Goal: Complete application form

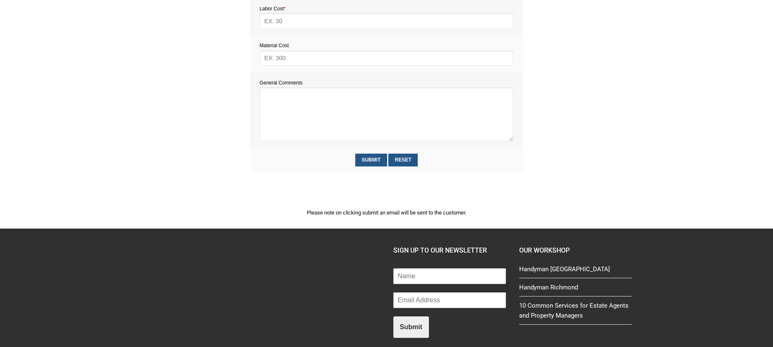
scroll to position [478, 0]
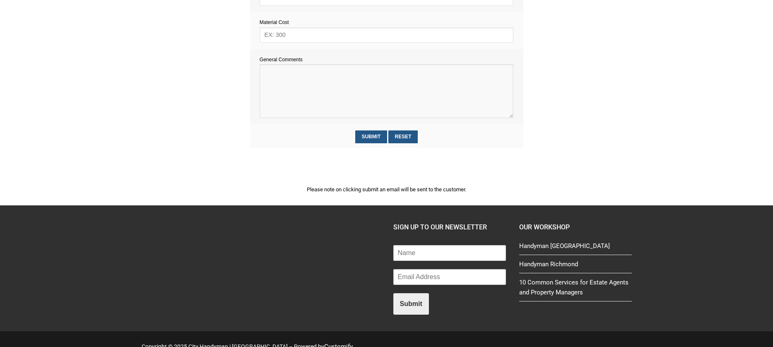
paste textarea "Installing 2 locks on cupboard doors and one on a metal frame door to balcony h…"
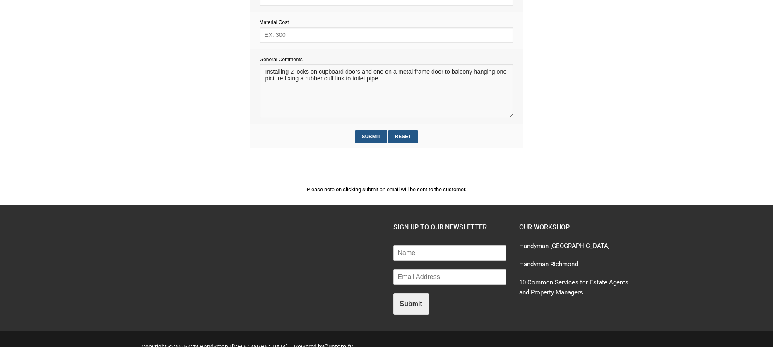
click at [281, 97] on textarea at bounding box center [387, 91] width 254 height 54
paste textarea "Estimate provision for a professional handyman (service call out and labour) to…"
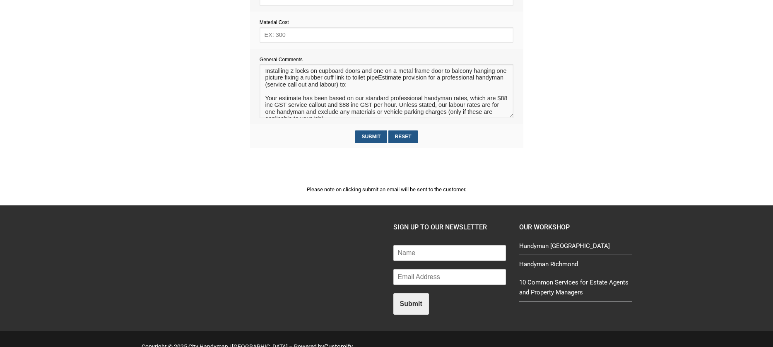
scroll to position [0, 0]
click at [391, 79] on textarea at bounding box center [387, 91] width 254 height 54
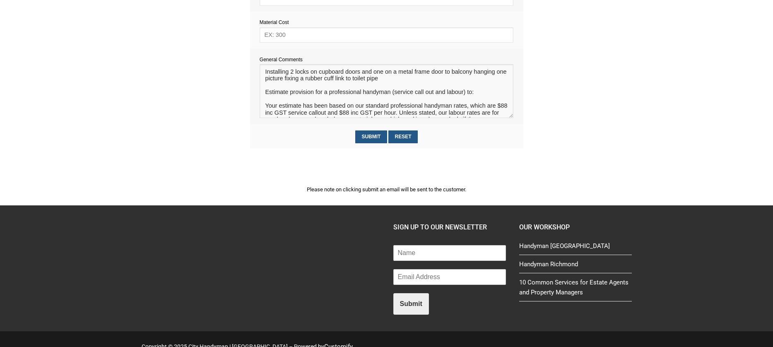
drag, startPoint x: 399, startPoint y: 79, endPoint x: 207, endPoint y: 68, distance: 192.4
click at [207, 68] on section "2345e2c5d5f72562f27550317fc0dec589e7a86bab2aadbe371c77e88a3318c7 f6879ebfd450a6…" at bounding box center [386, 18] width 773 height 373
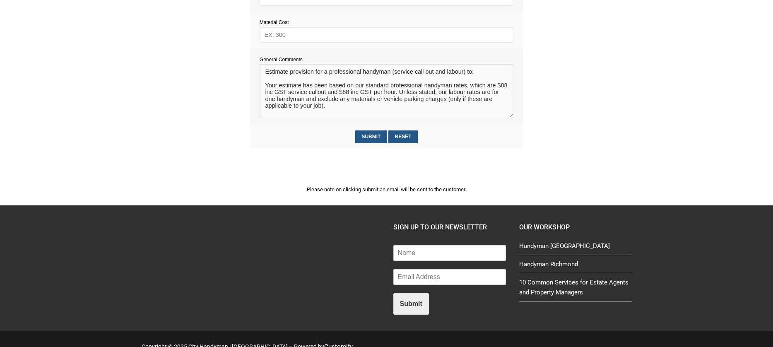
click at [273, 94] on textarea at bounding box center [387, 91] width 254 height 54
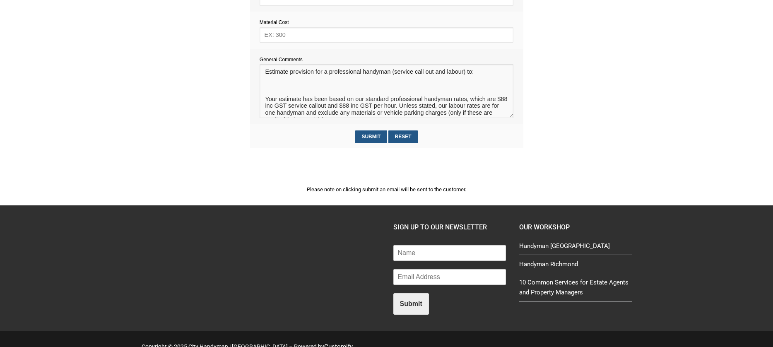
click at [268, 100] on textarea at bounding box center [387, 91] width 254 height 54
paste textarea "Installing 2 locks on cupboard doors and one on a metal frame door to balcony h…"
click at [265, 100] on textarea at bounding box center [387, 91] width 254 height 54
click at [401, 101] on textarea at bounding box center [387, 91] width 254 height 54
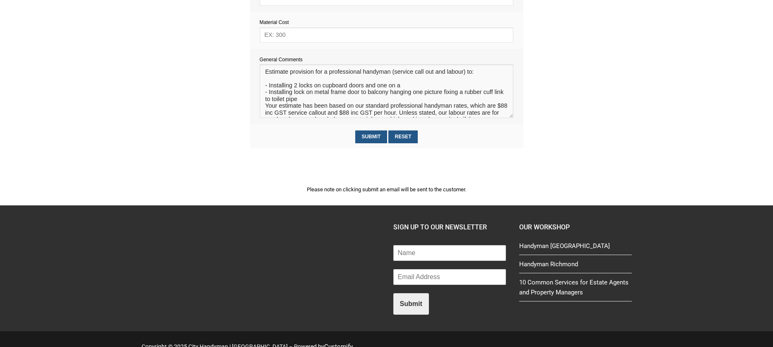
click at [389, 108] on textarea at bounding box center [387, 91] width 254 height 54
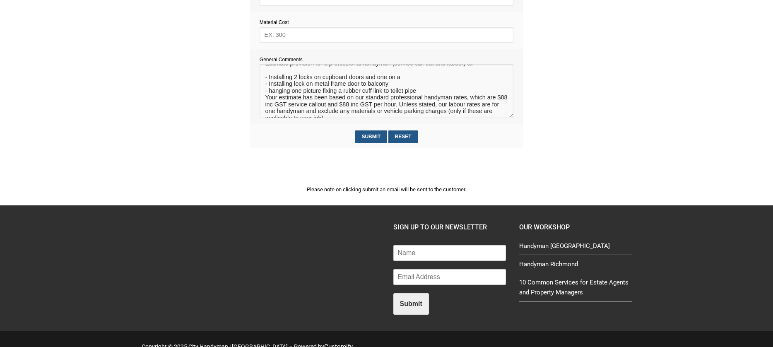
click at [339, 107] on textarea at bounding box center [387, 91] width 254 height 54
click at [365, 111] on textarea at bounding box center [387, 91] width 254 height 54
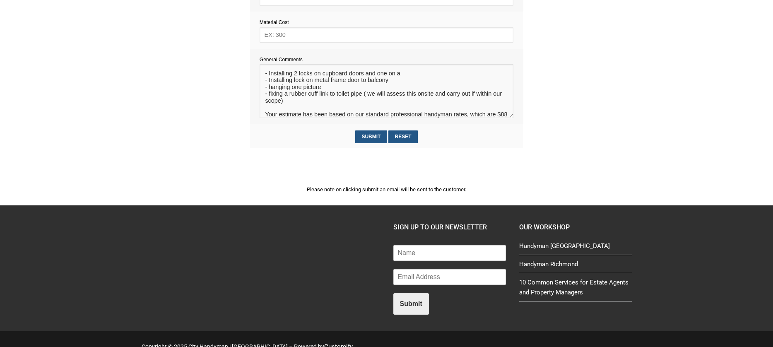
scroll to position [19, 0]
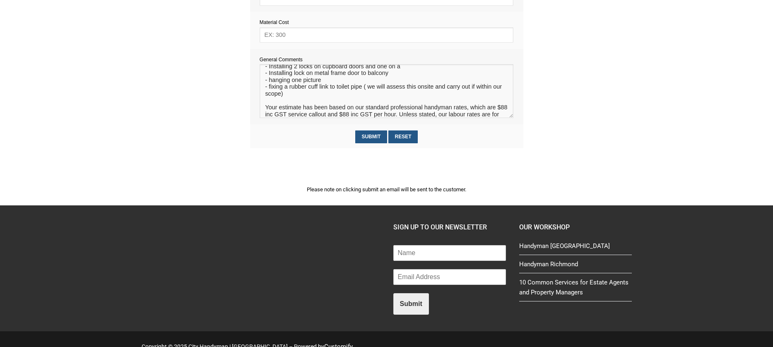
click at [298, 83] on textarea at bounding box center [387, 91] width 254 height 54
click at [447, 81] on textarea at bounding box center [387, 91] width 254 height 54
click at [293, 89] on textarea at bounding box center [387, 91] width 254 height 54
click at [325, 91] on textarea at bounding box center [387, 91] width 254 height 54
click at [348, 99] on textarea at bounding box center [387, 91] width 254 height 54
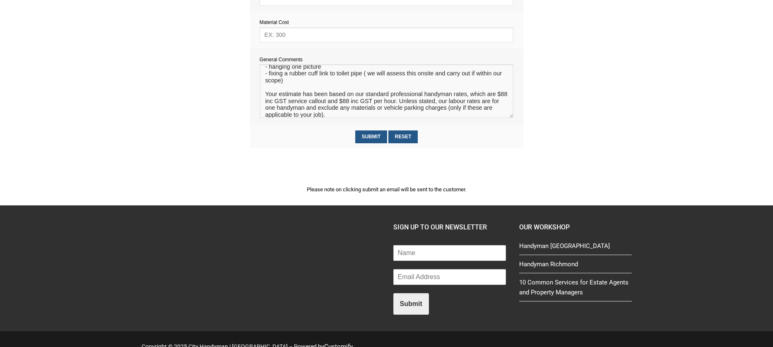
scroll to position [34, 0]
click at [368, 87] on textarea at bounding box center [387, 91] width 254 height 54
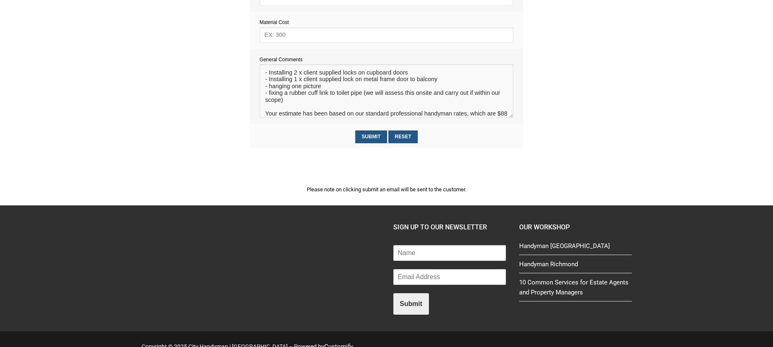
scroll to position [0, 0]
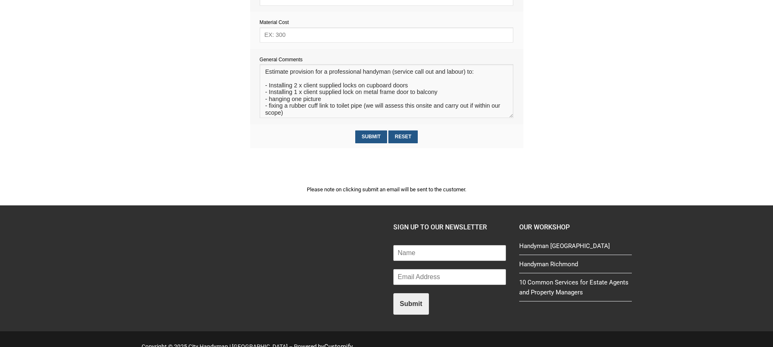
type textarea "Estimate provision for a professional handyman (service call out and labour) to…"
click at [279, 37] on input "text" at bounding box center [387, 34] width 254 height 15
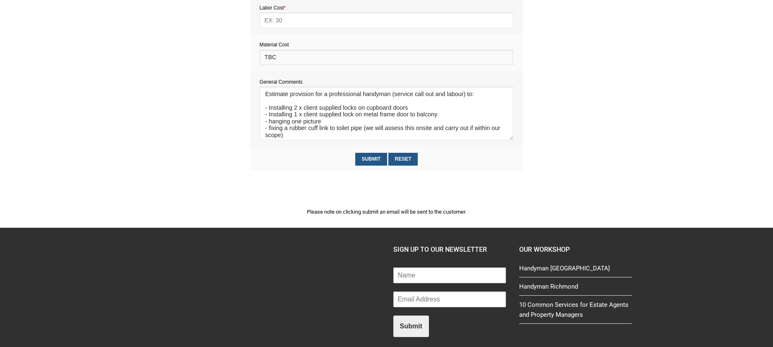
scroll to position [451, 0]
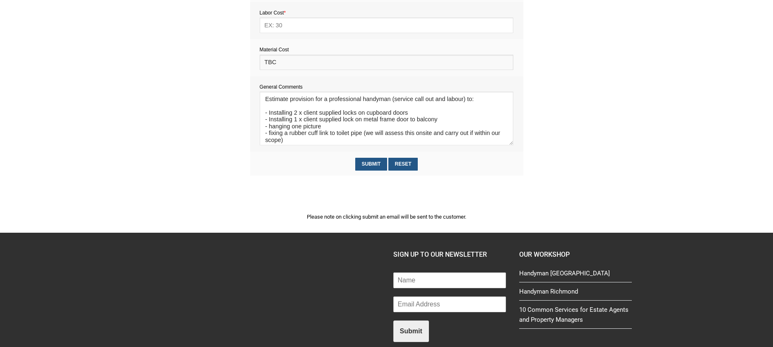
type input "TBC"
click at [282, 27] on input "text" at bounding box center [387, 24] width 254 height 15
type input "352"
click at [376, 163] on input "Submit" at bounding box center [371, 164] width 32 height 13
